Goal: Transaction & Acquisition: Download file/media

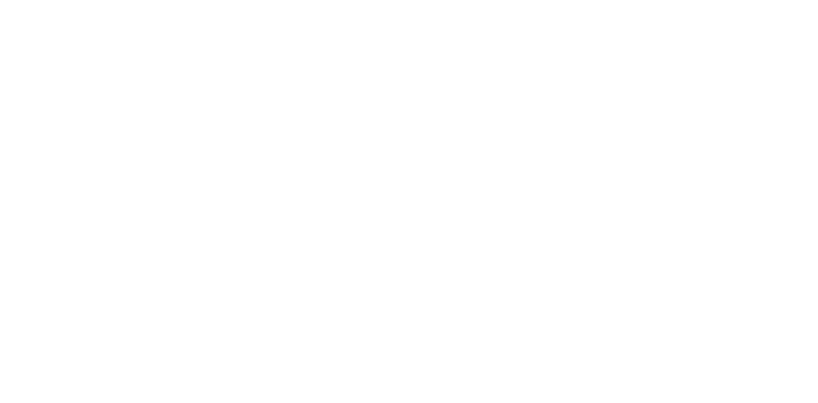
click at [253, 0] on html at bounding box center [409, 0] width 818 height 0
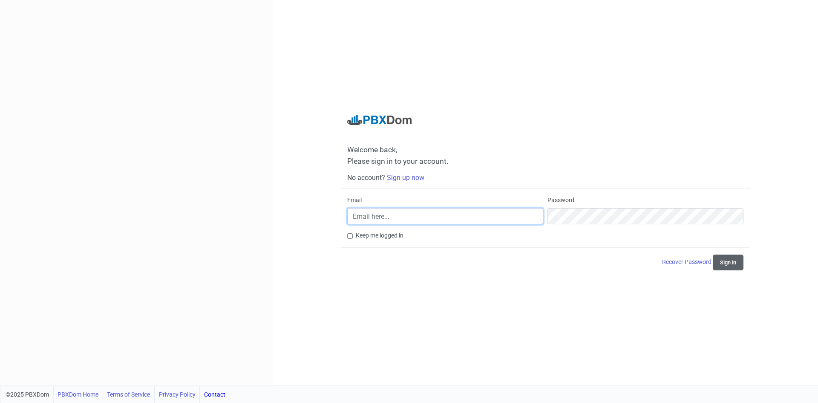
type input "[EMAIL_ADDRESS][DOMAIN_NAME]"
click at [730, 263] on button "Sign in" at bounding box center [728, 262] width 31 height 16
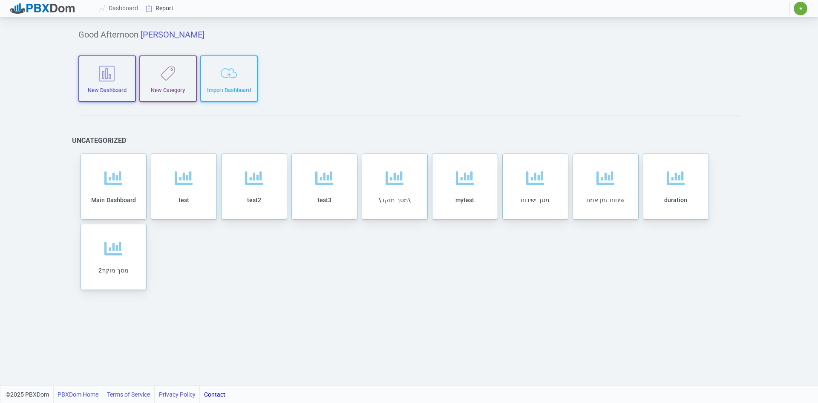
click at [161, 9] on link "Report" at bounding box center [159, 8] width 35 height 16
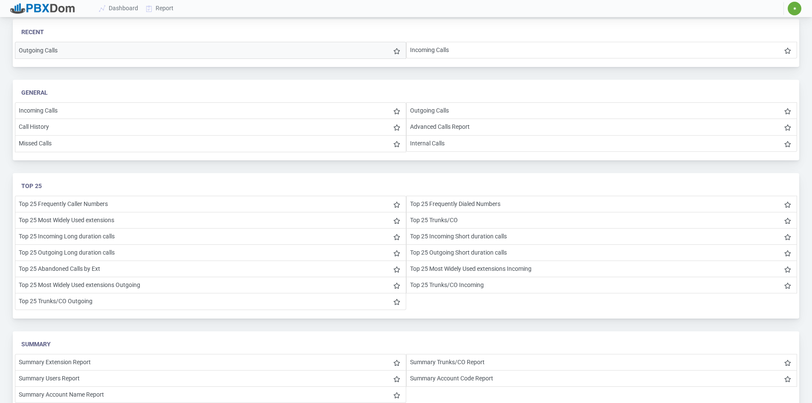
click at [68, 50] on li "Outgoing Calls" at bounding box center [210, 50] width 391 height 17
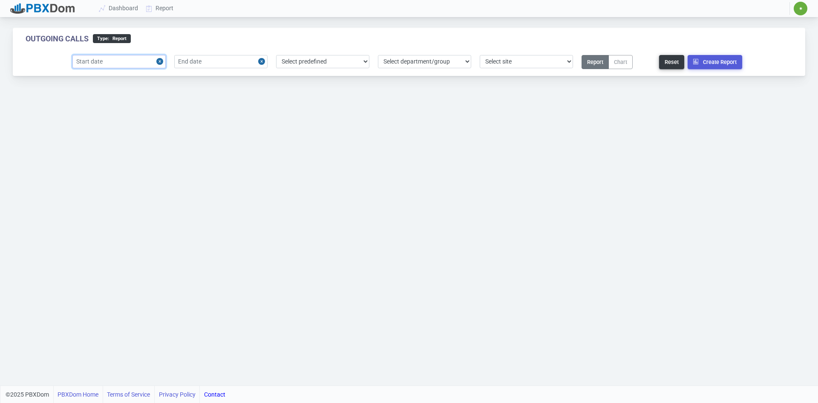
click at [125, 62] on input "text" at bounding box center [118, 61] width 93 height 13
click at [124, 130] on div "8" at bounding box center [124, 128] width 12 height 12
type input "[DATE]"
click at [212, 62] on input "text" at bounding box center [220, 61] width 93 height 13
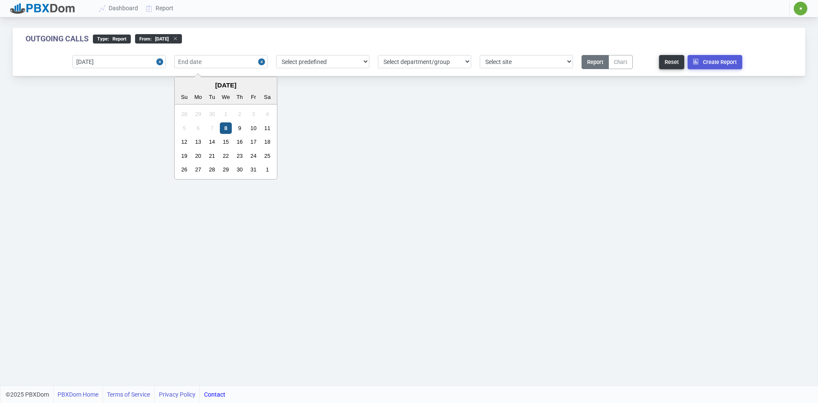
click at [224, 125] on div "8" at bounding box center [226, 128] width 12 height 12
type input "[DATE]"
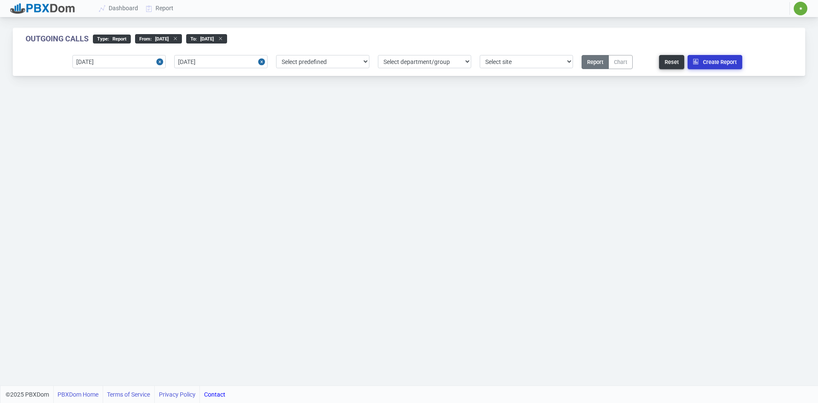
click at [706, 61] on button "Create Report" at bounding box center [715, 62] width 55 height 14
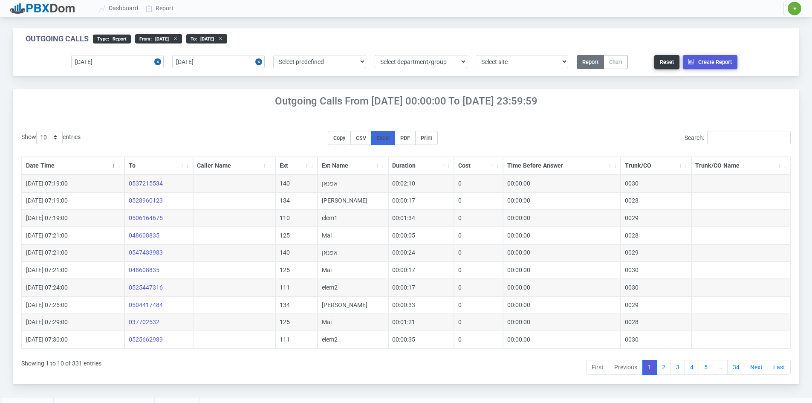
click at [390, 138] on span "Excel" at bounding box center [383, 138] width 13 height 6
